Goal: Check status: Check status

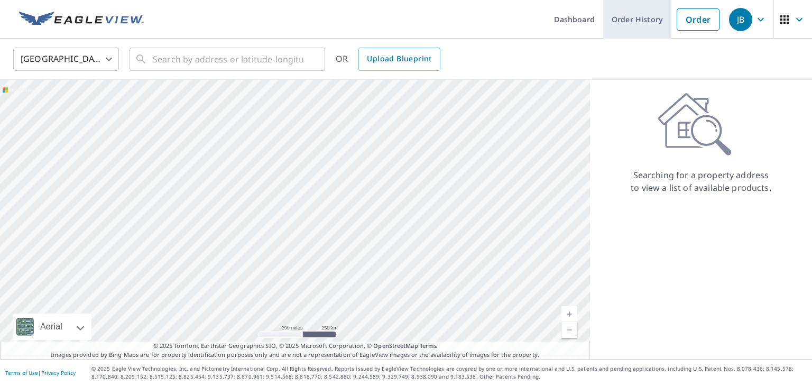
click at [647, 25] on link "Order History" at bounding box center [637, 19] width 68 height 39
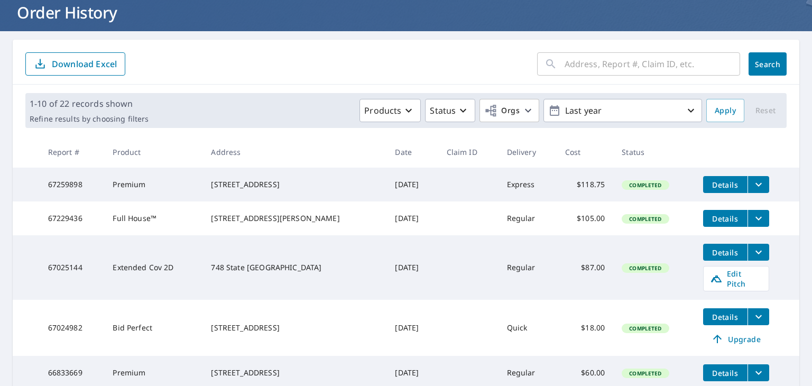
scroll to position [70, 0]
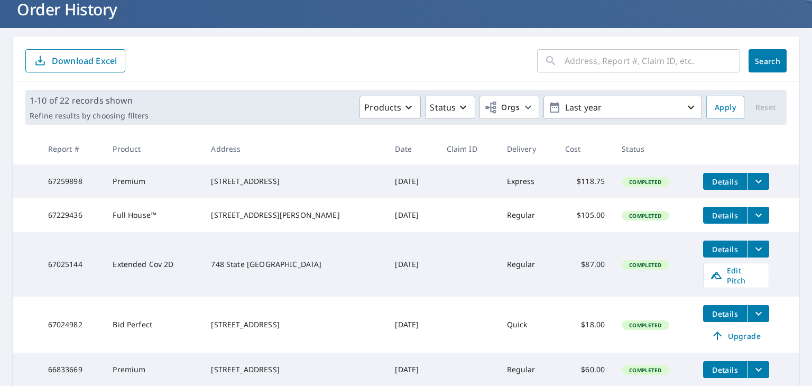
click at [714, 317] on span "Details" at bounding box center [726, 314] width 32 height 10
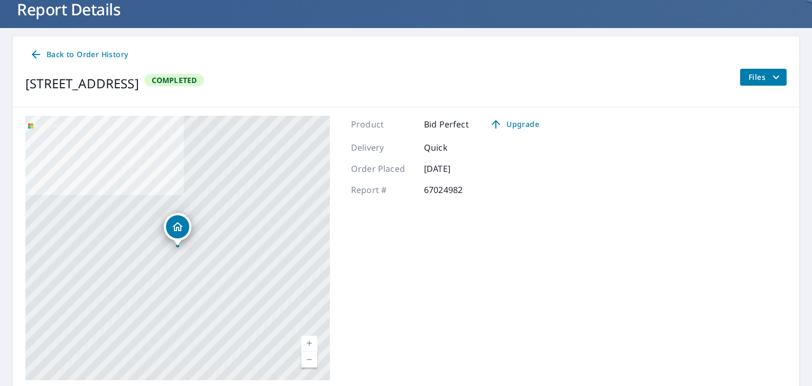
click at [61, 56] on span "Back to Order History" at bounding box center [79, 54] width 98 height 13
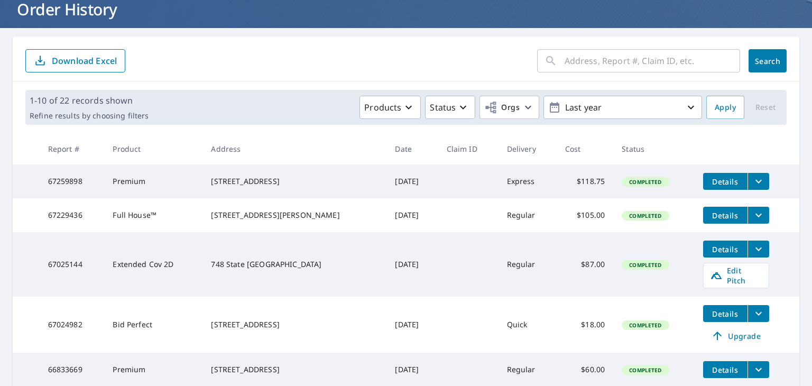
click at [155, 375] on td "Premium" at bounding box center [153, 370] width 98 height 34
click at [724, 372] on span "Details" at bounding box center [726, 370] width 32 height 10
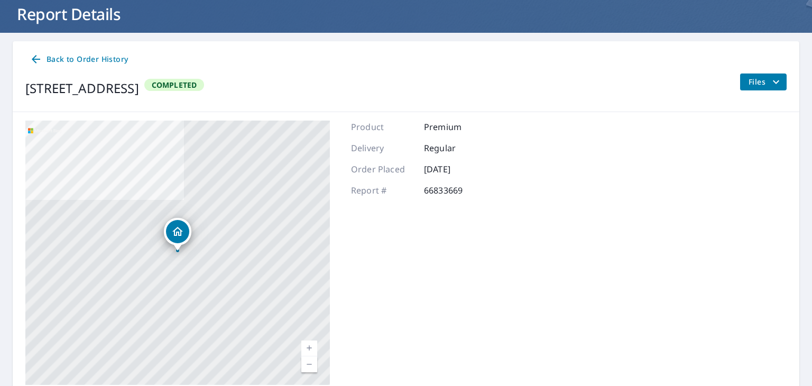
scroll to position [86, 0]
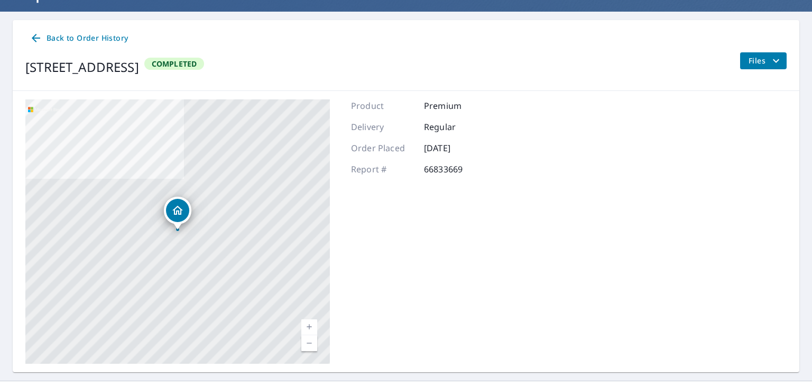
click at [68, 38] on span "Back to Order History" at bounding box center [79, 38] width 98 height 13
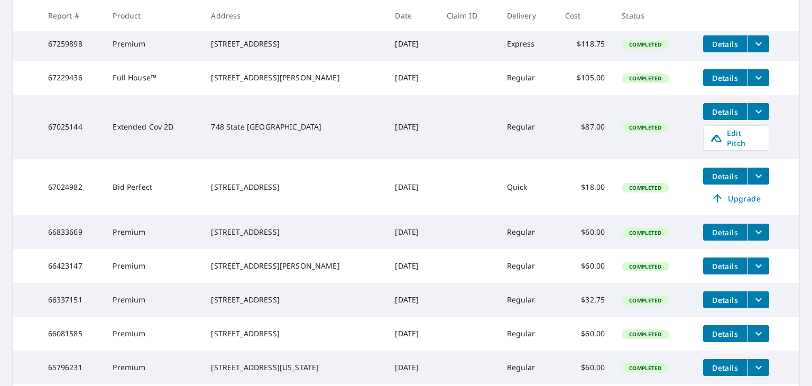
scroll to position [209, 0]
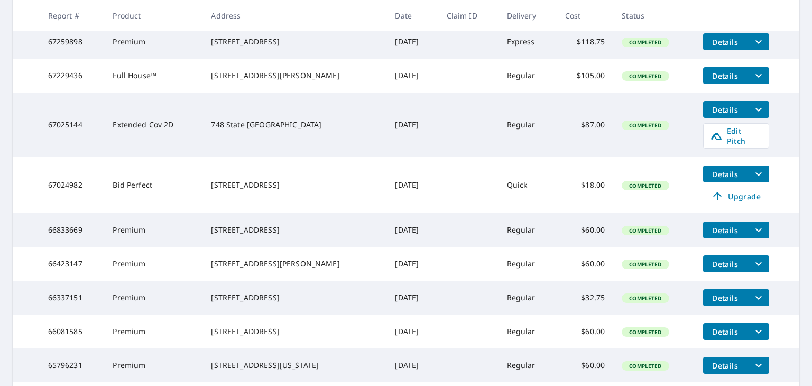
click at [230, 235] on div "[STREET_ADDRESS]" at bounding box center [294, 230] width 167 height 11
click at [336, 235] on div "[STREET_ADDRESS]" at bounding box center [294, 230] width 167 height 11
click at [758, 233] on icon "filesDropdownBtn-66833669" at bounding box center [759, 230] width 13 height 13
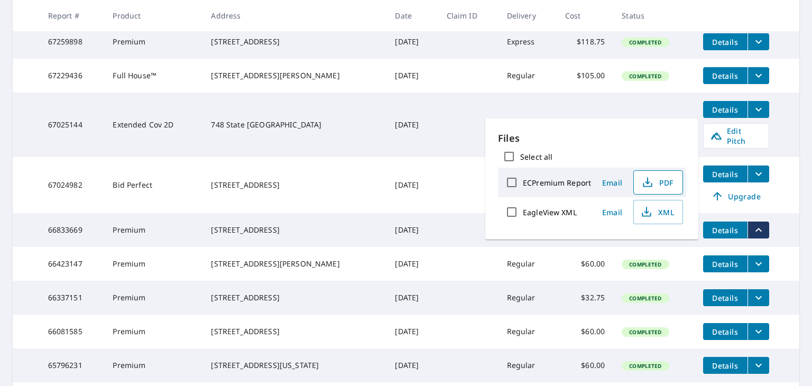
click at [659, 188] on span "PDF" at bounding box center [657, 182] width 34 height 13
click at [654, 180] on span "PDF" at bounding box center [657, 182] width 34 height 13
